Goal: Information Seeking & Learning: Learn about a topic

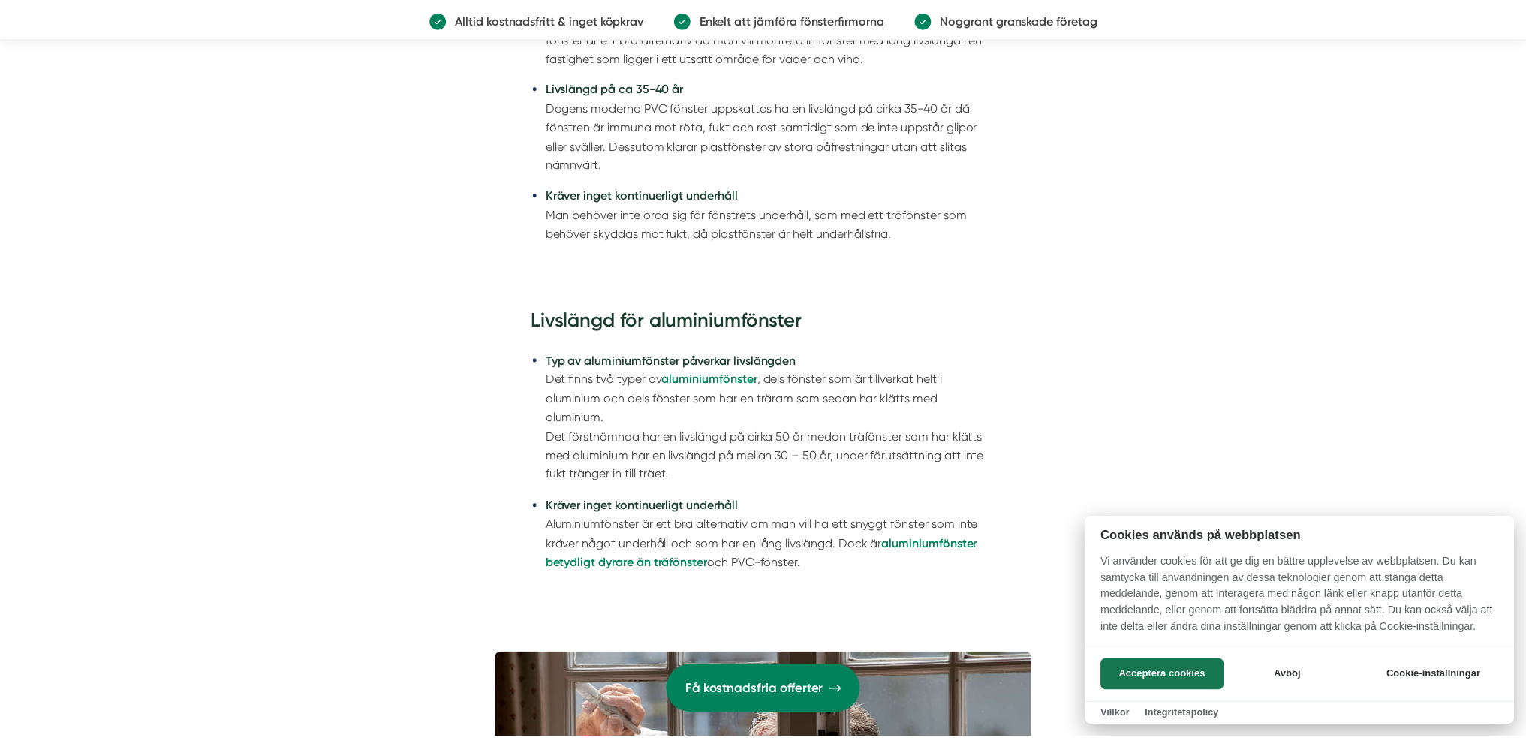
scroll to position [2477, 0]
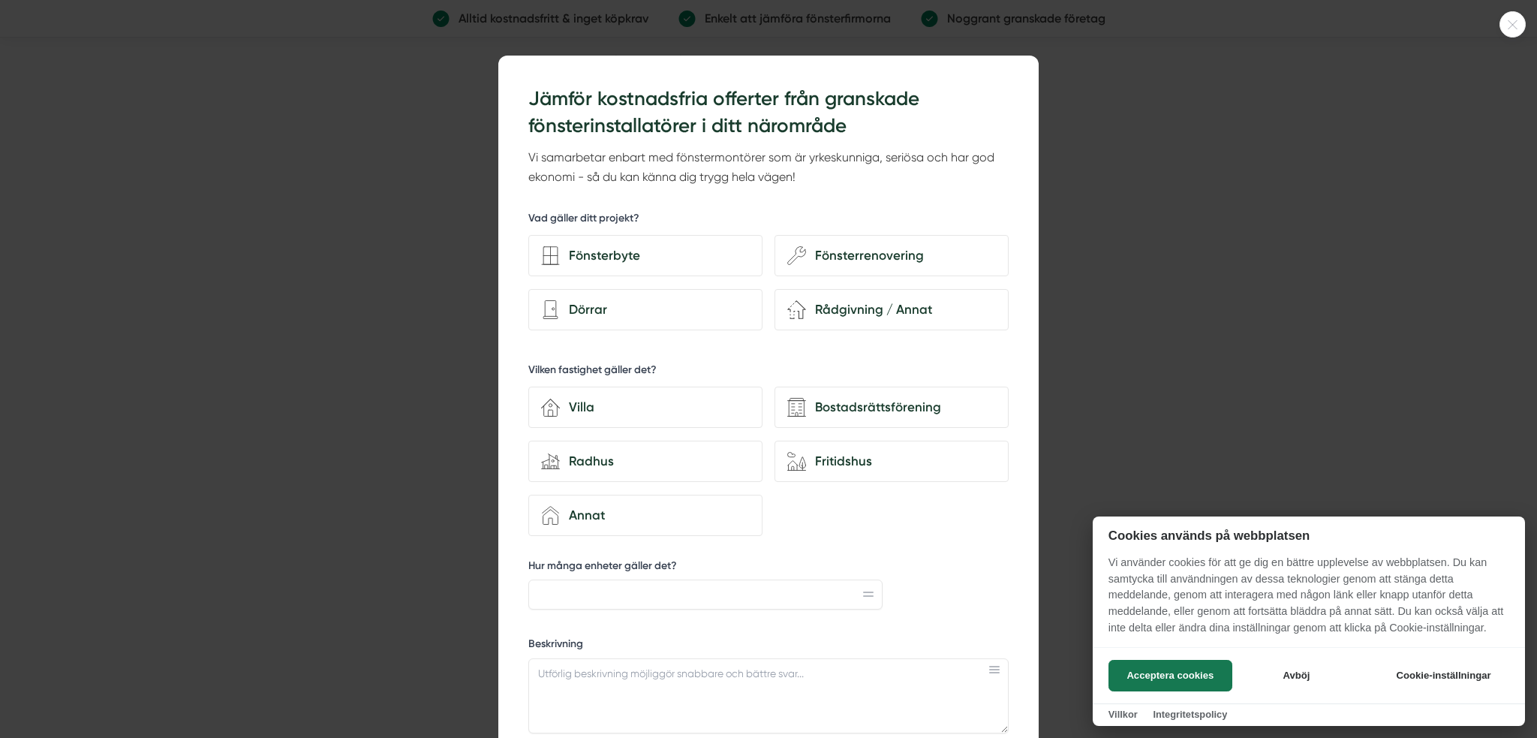
click at [1510, 22] on icon at bounding box center [1513, 24] width 25 height 9
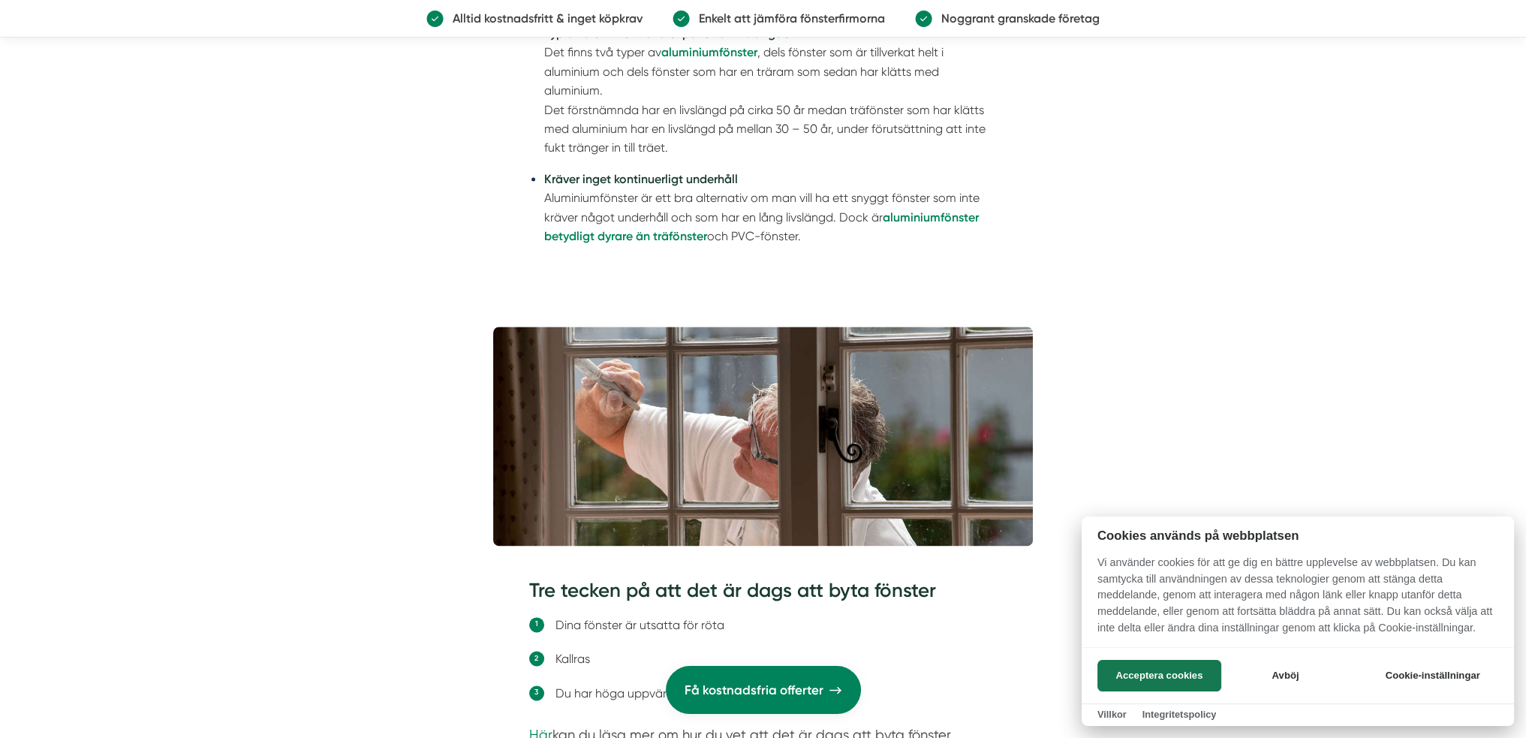
scroll to position [3078, 0]
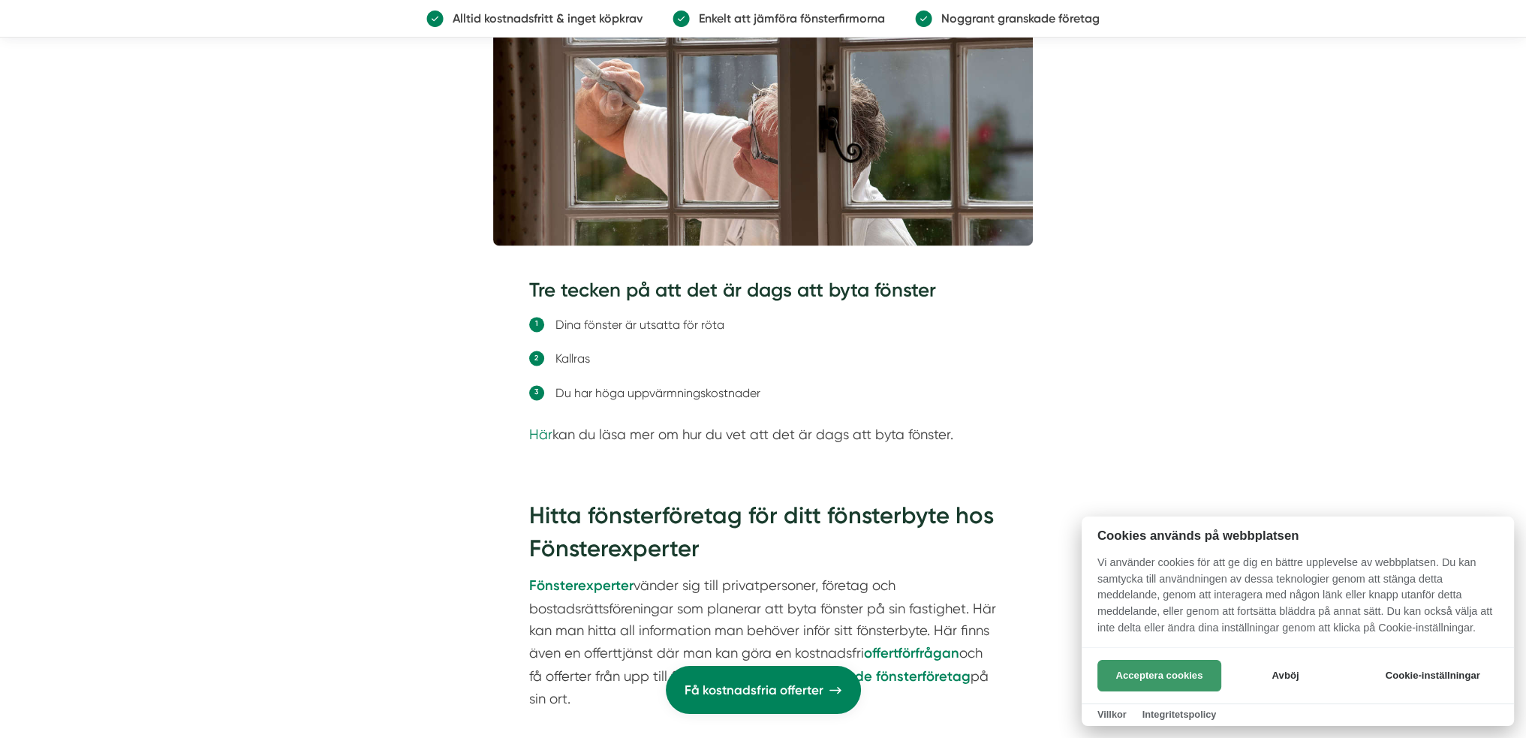
click at [1176, 678] on button "Acceptera cookies" at bounding box center [1159, 676] width 124 height 32
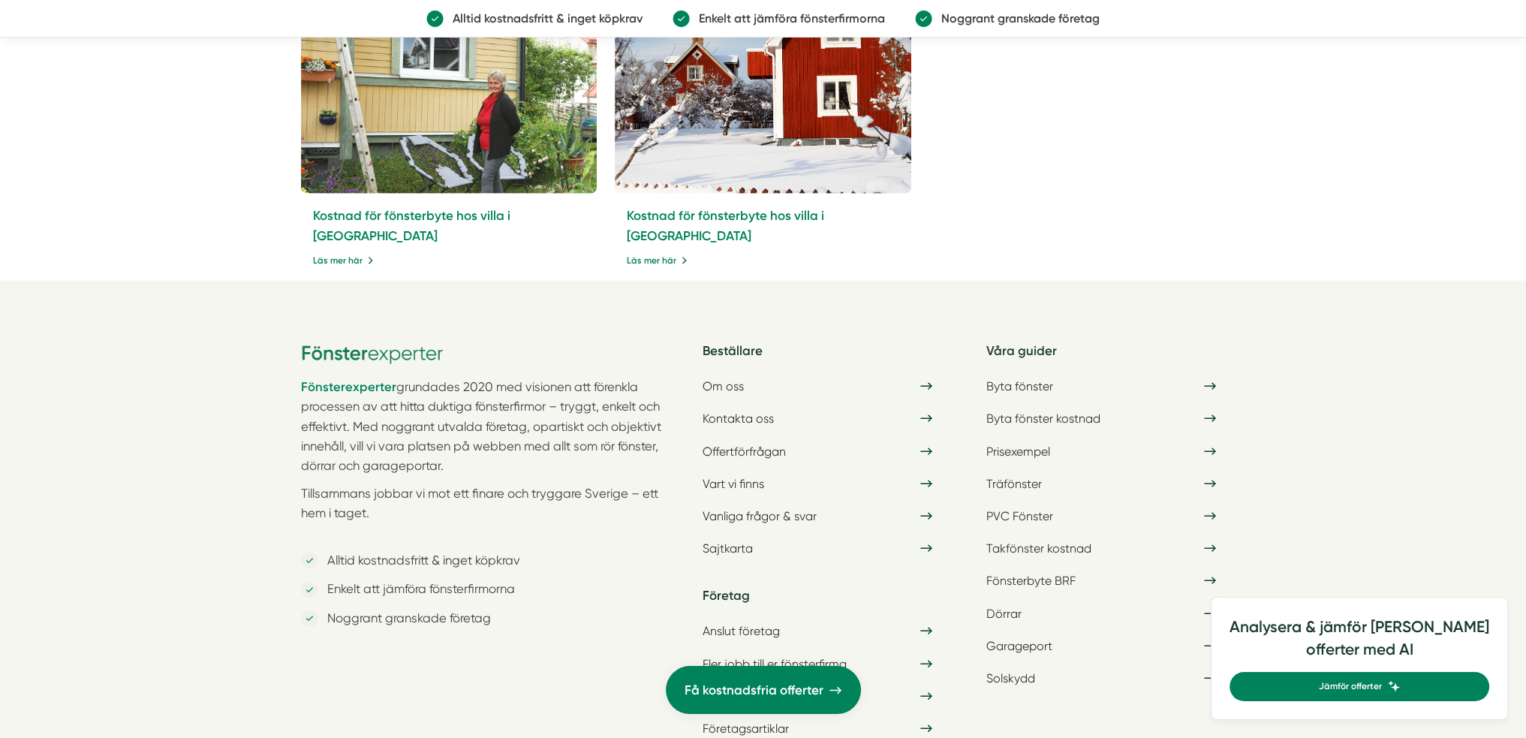
scroll to position [4729, 0]
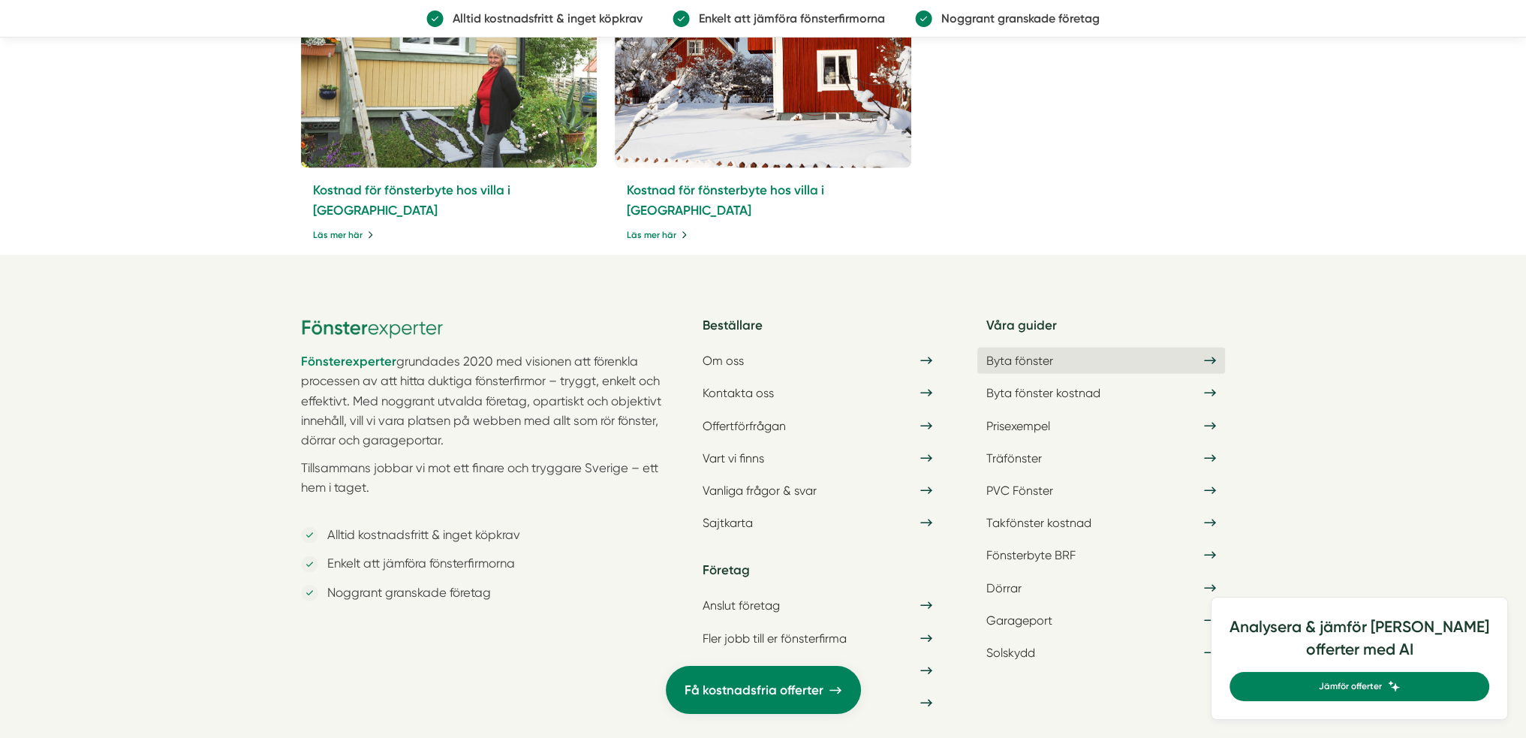
click at [1035, 351] on link "Byta fönster" at bounding box center [1101, 361] width 248 height 26
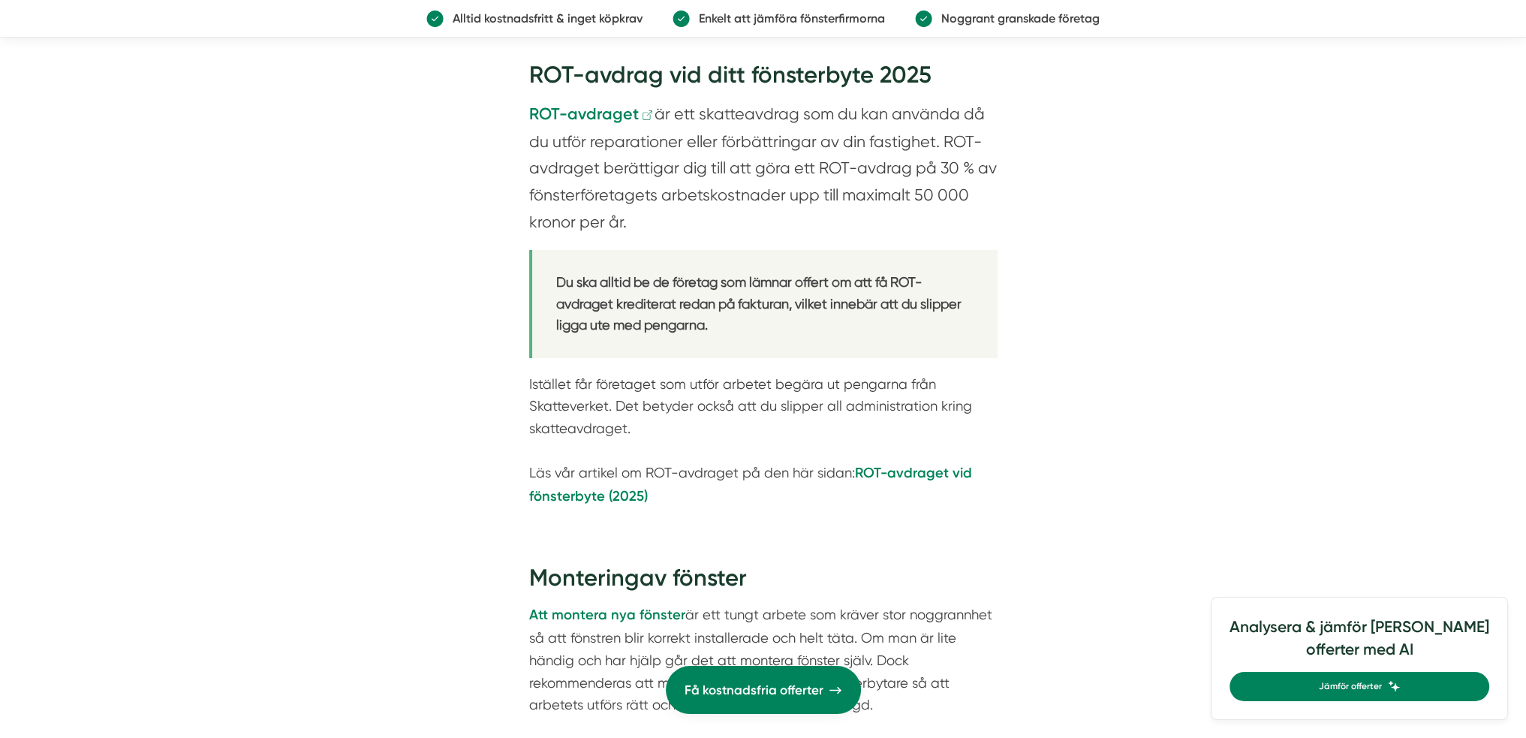
scroll to position [7732, 0]
